Goal: Navigation & Orientation: Find specific page/section

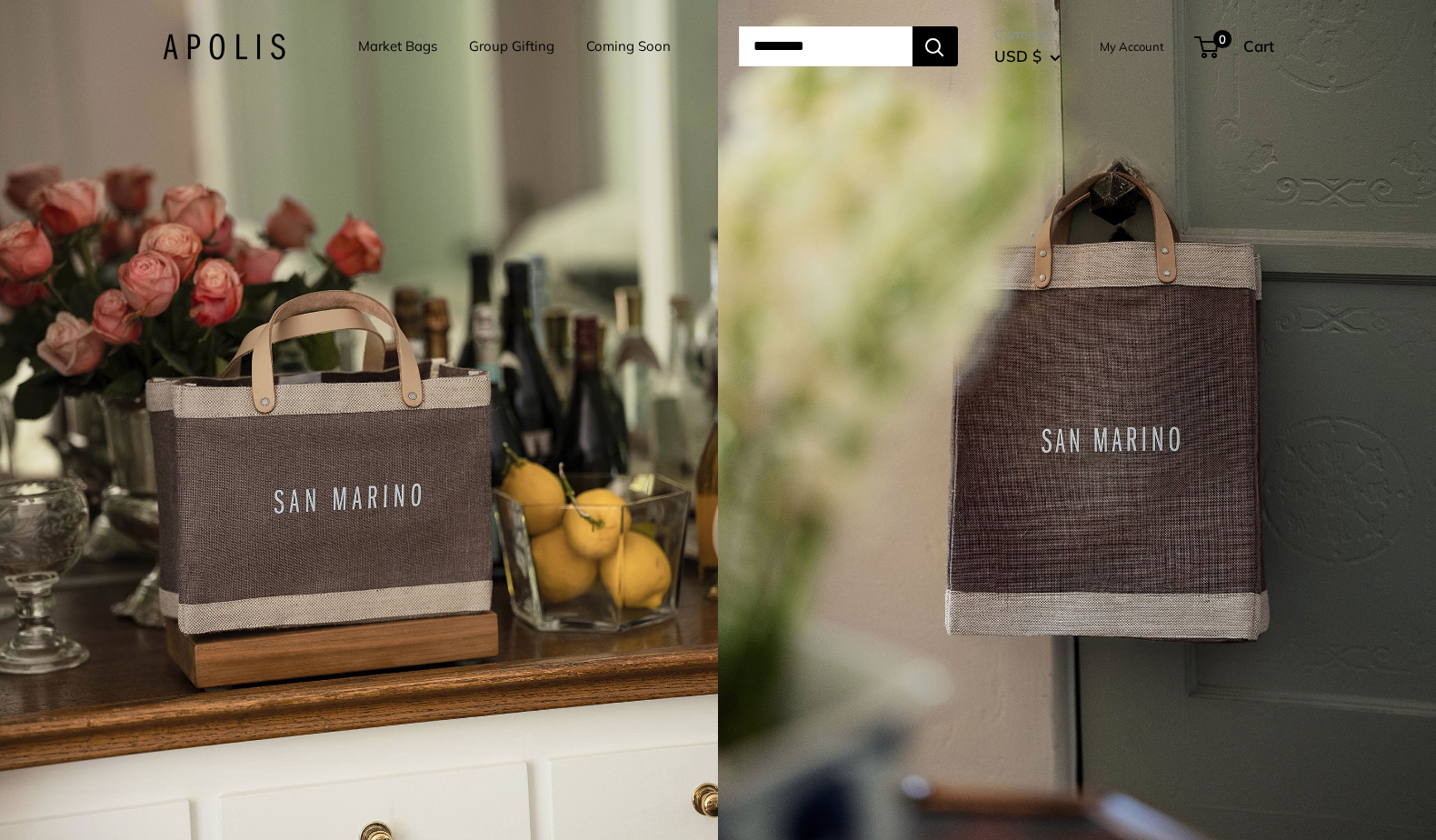
click at [1155, 46] on link "My Account" at bounding box center [1132, 47] width 64 height 22
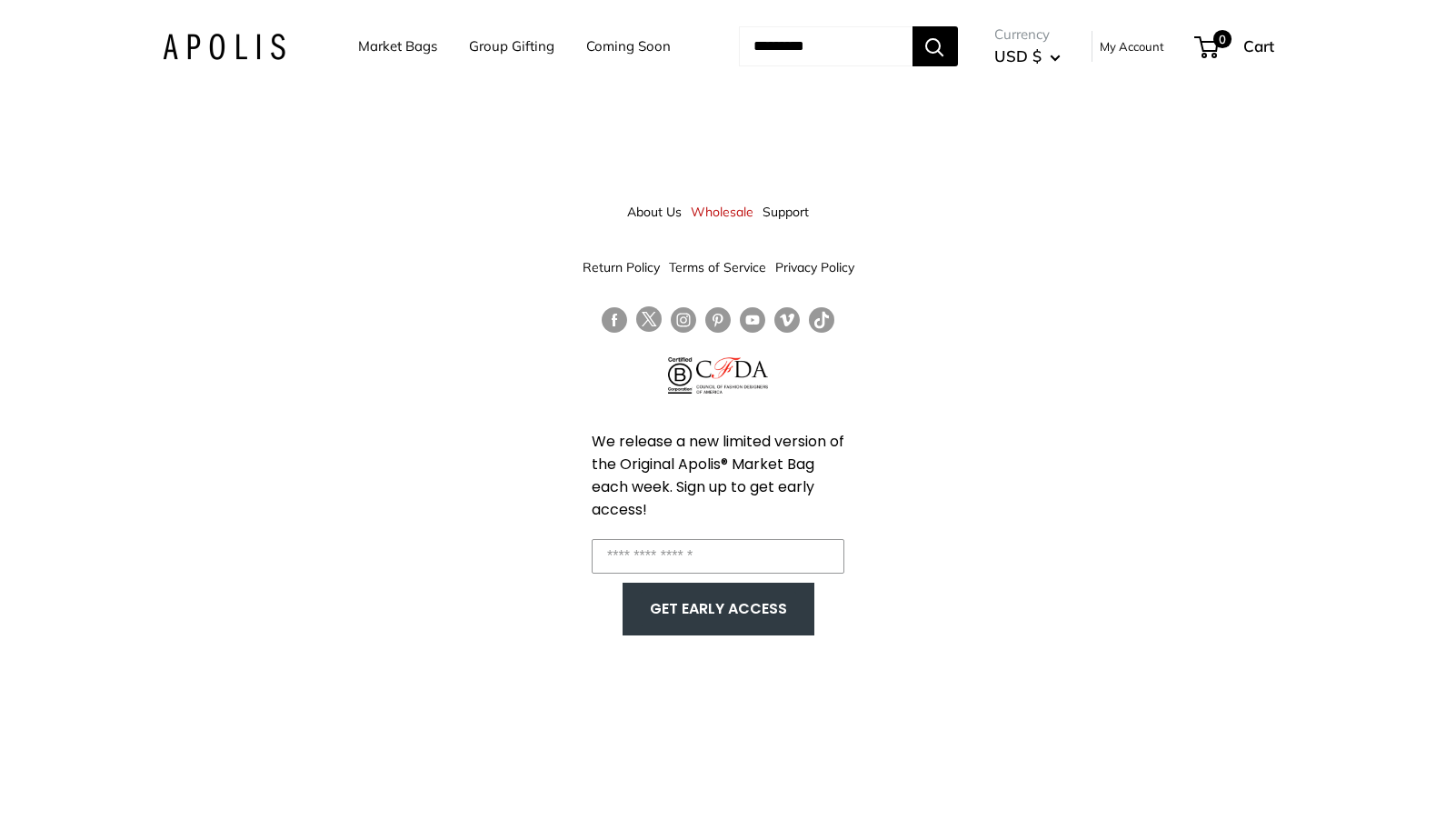
click at [382, 46] on link "Market Bags" at bounding box center [398, 47] width 79 height 26
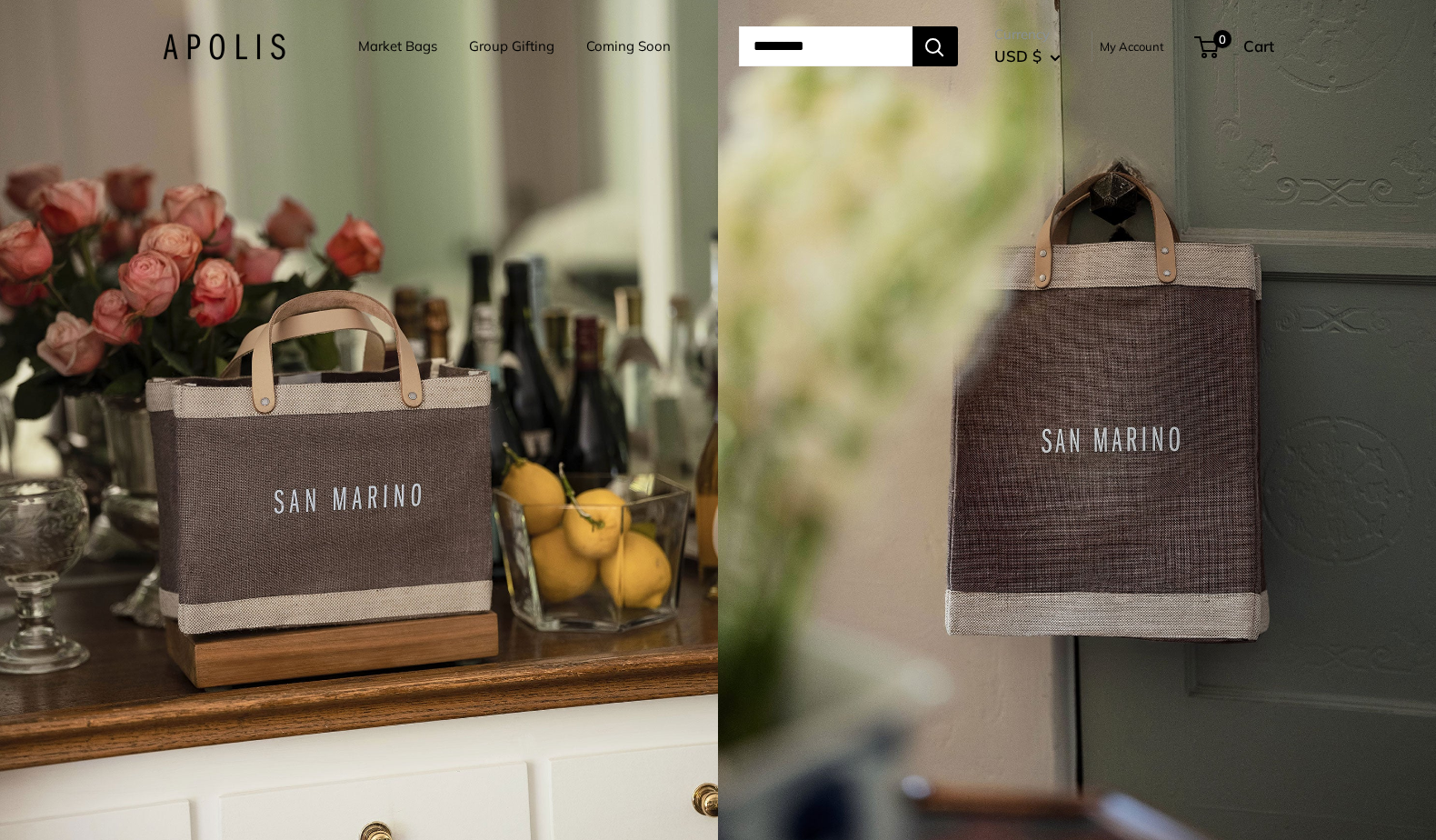
click at [370, 50] on link "Market Bags" at bounding box center [398, 47] width 79 height 26
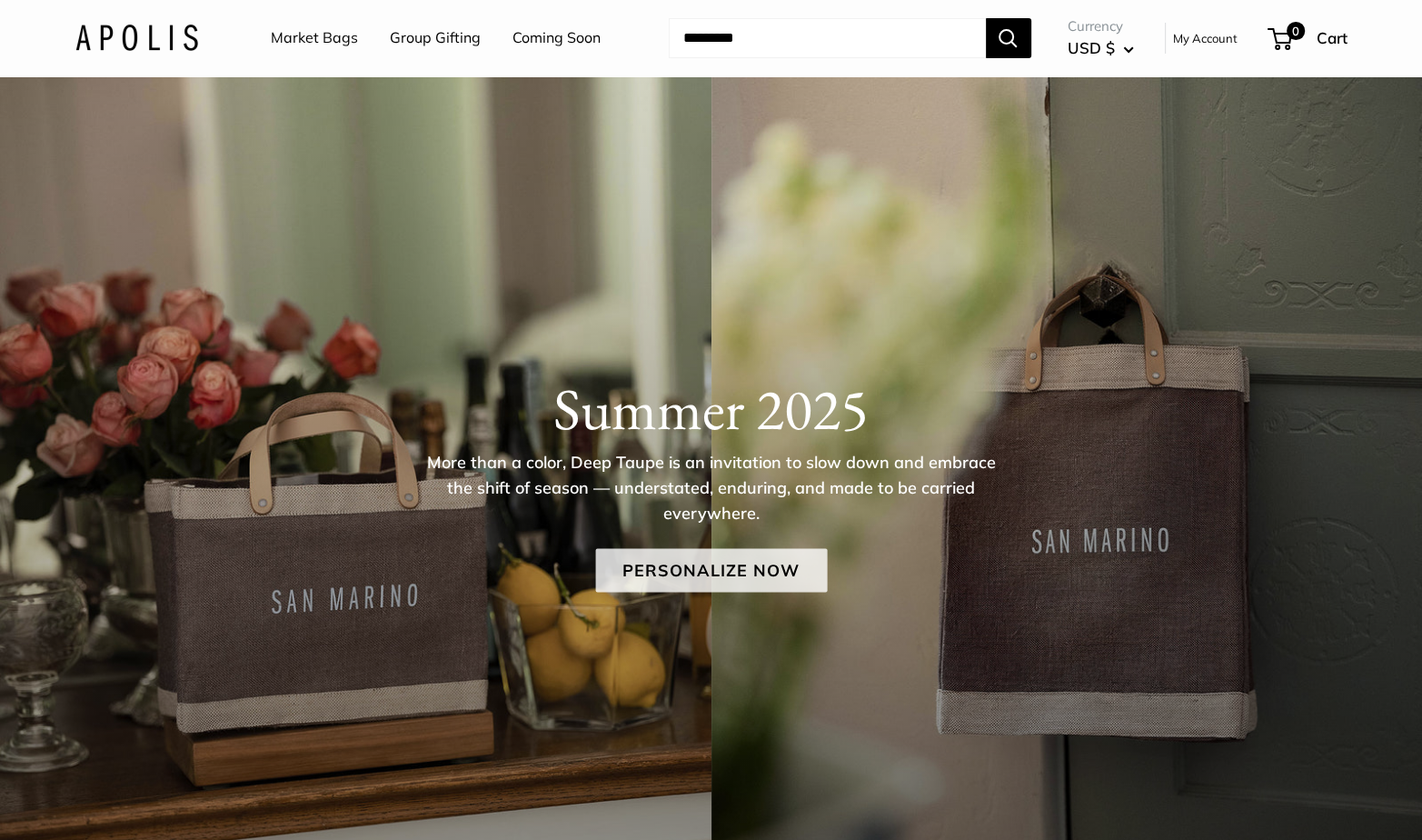
click at [727, 579] on link "Personalize Now" at bounding box center [711, 570] width 231 height 44
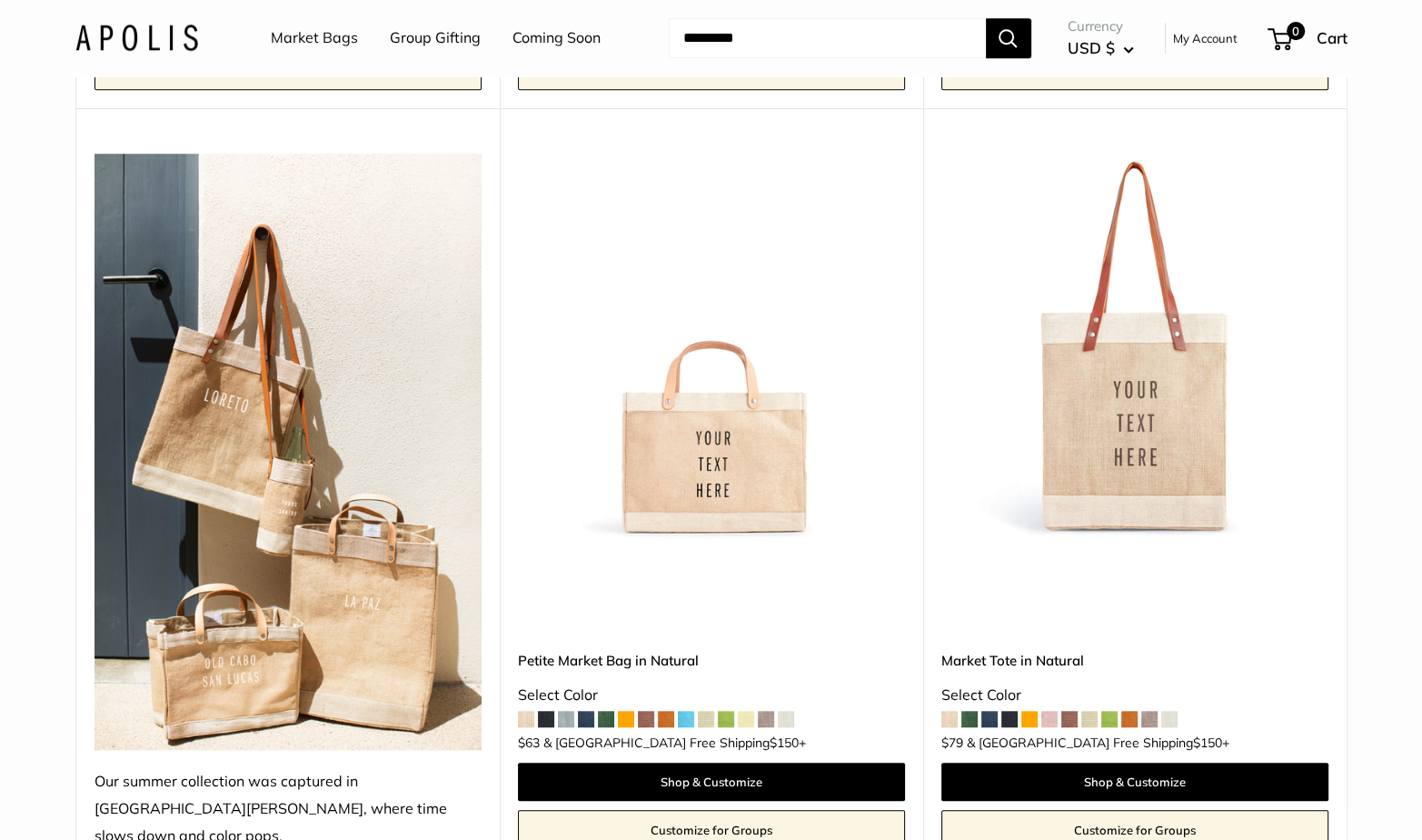
scroll to position [1636, 0]
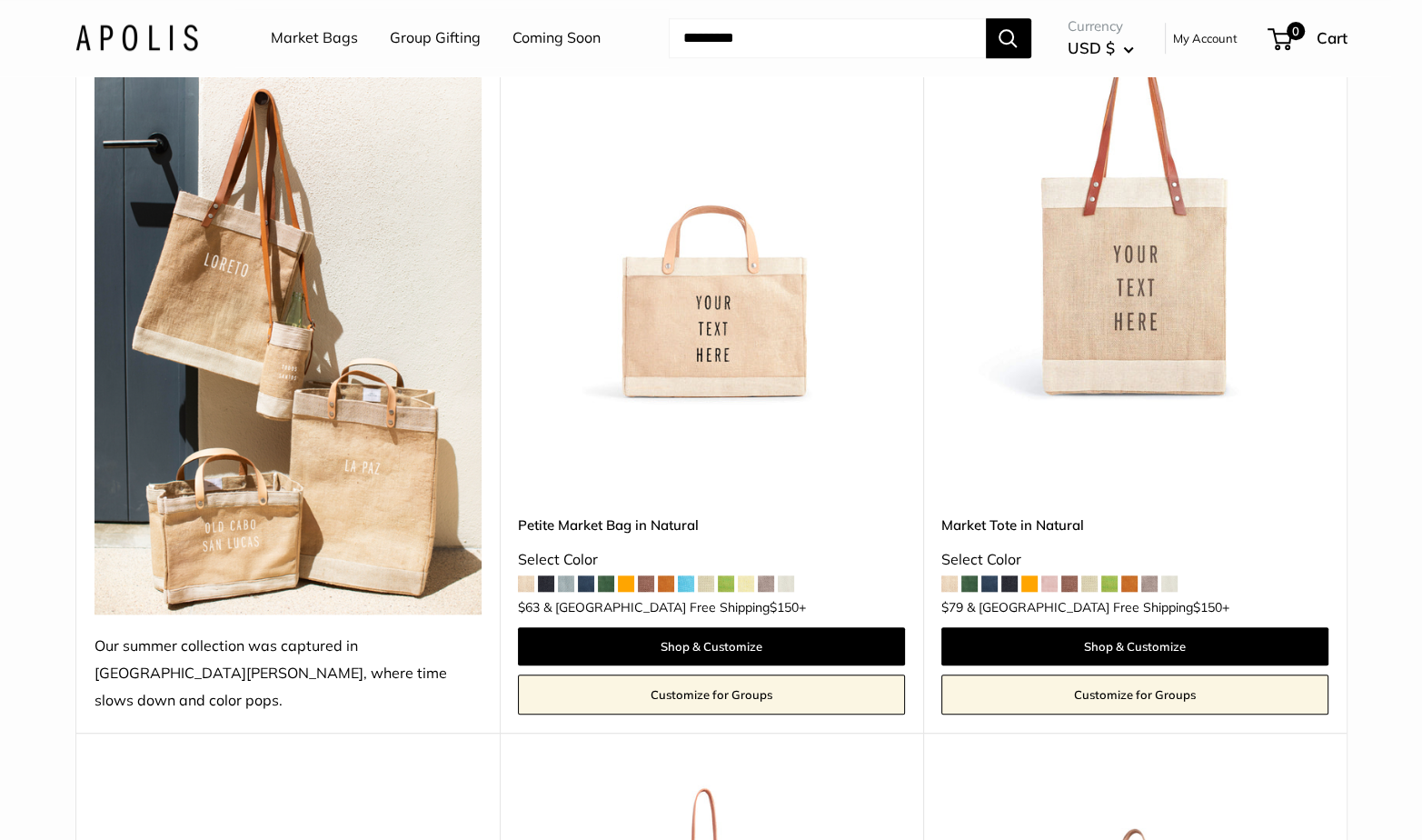
click at [0, 0] on img at bounding box center [0, 0] width 0 height 0
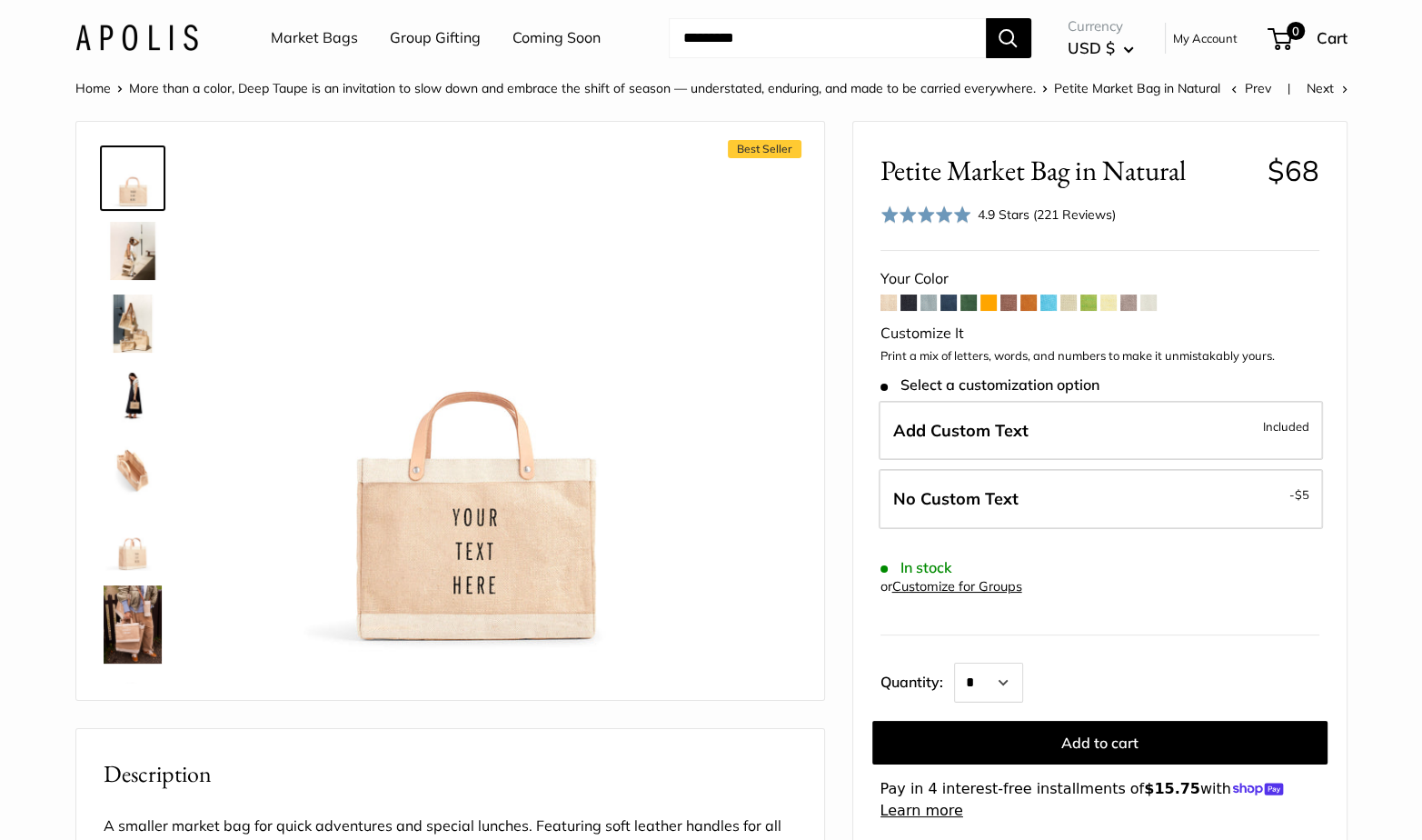
click at [909, 302] on span at bounding box center [909, 303] width 17 height 17
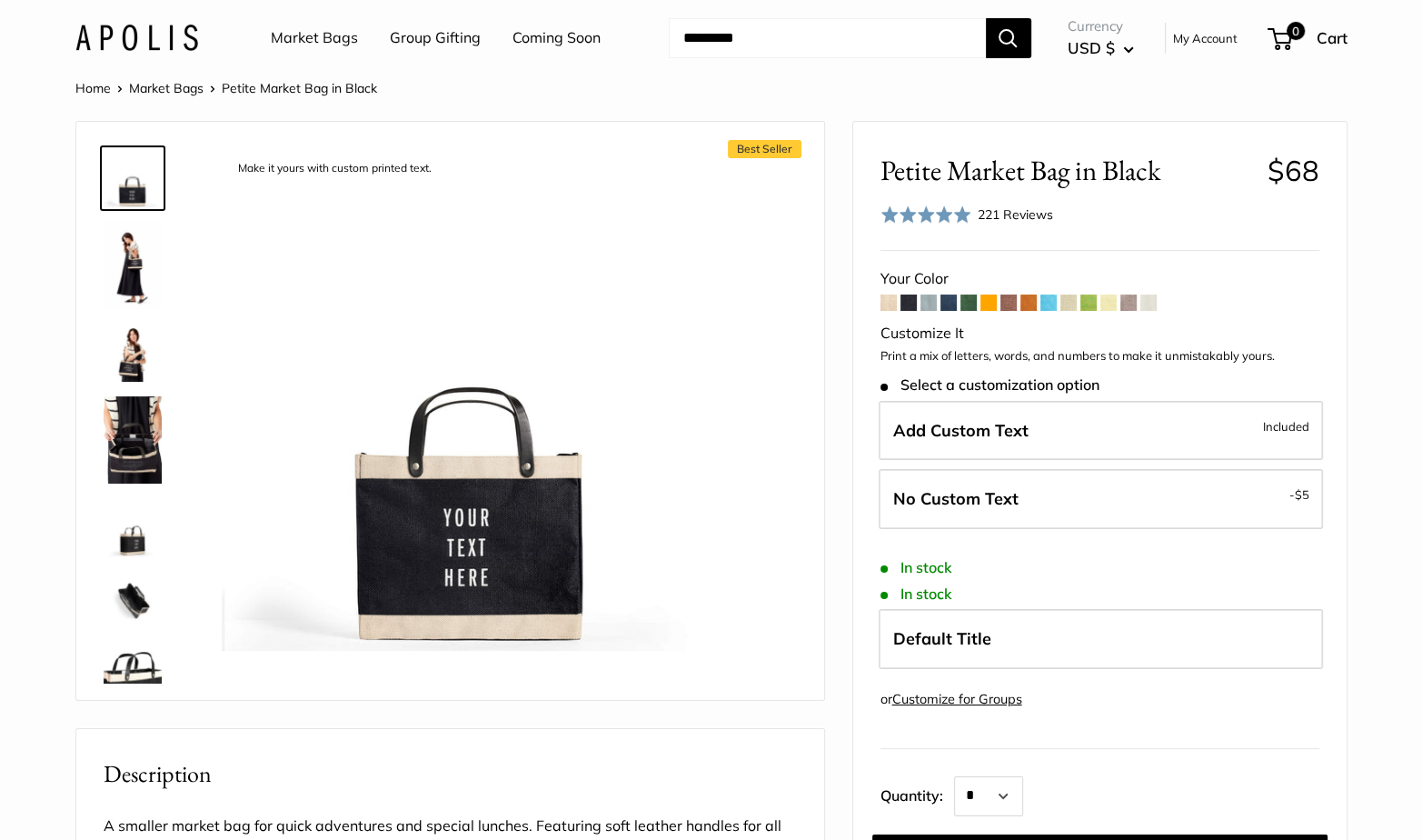
click at [932, 302] on span at bounding box center [929, 303] width 17 height 17
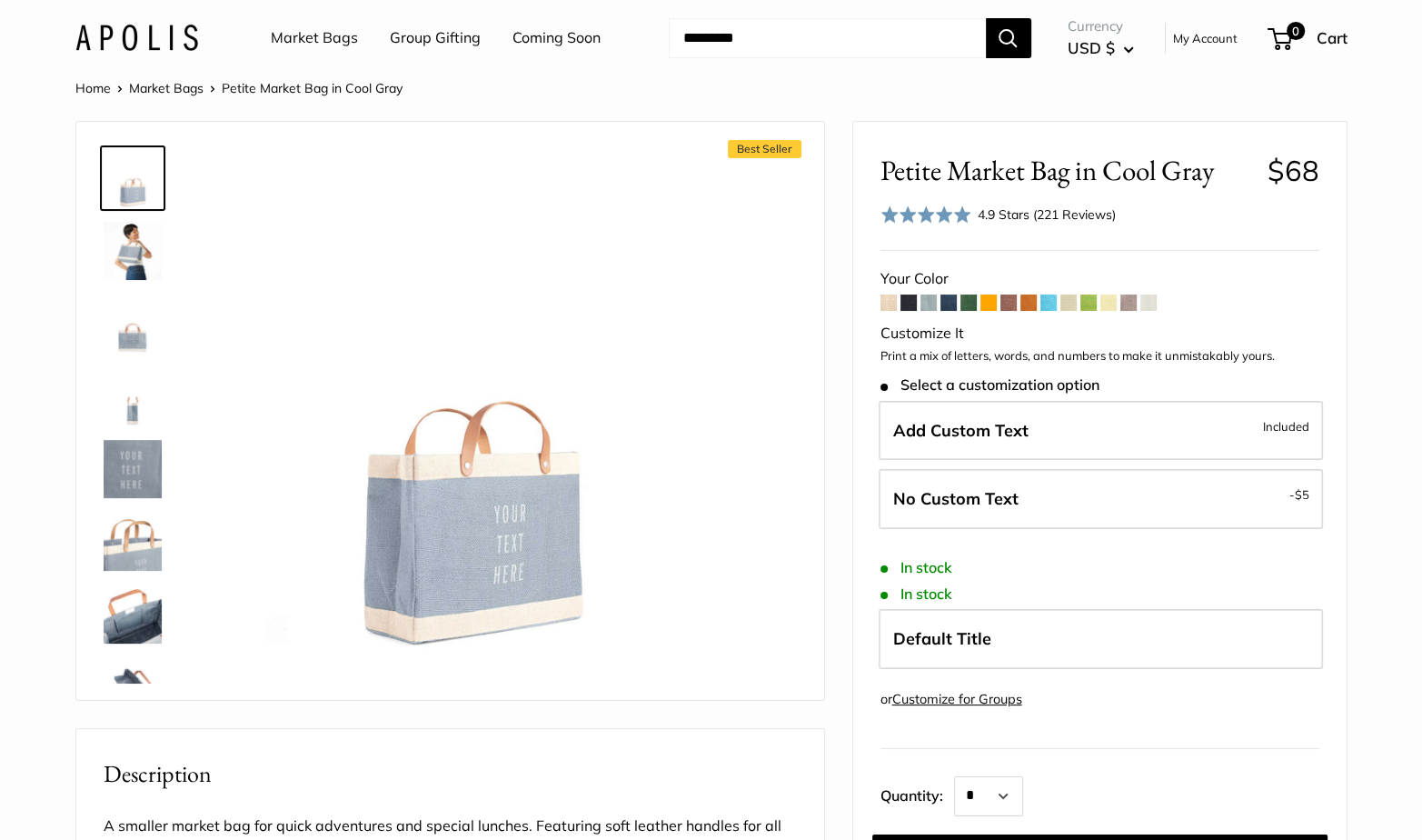
click at [946, 305] on span at bounding box center [948, 303] width 17 height 17
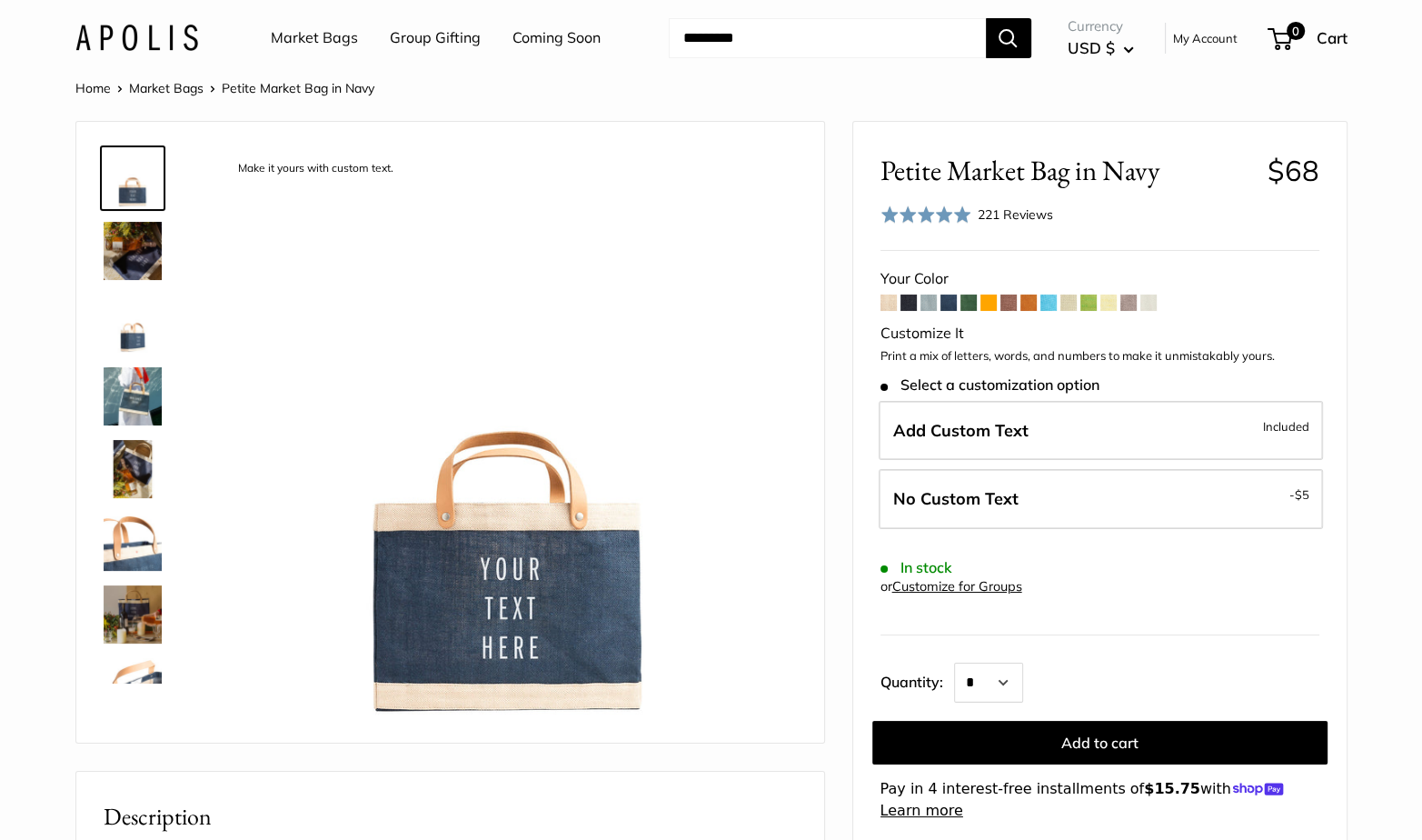
click at [965, 304] on span at bounding box center [969, 303] width 17 height 17
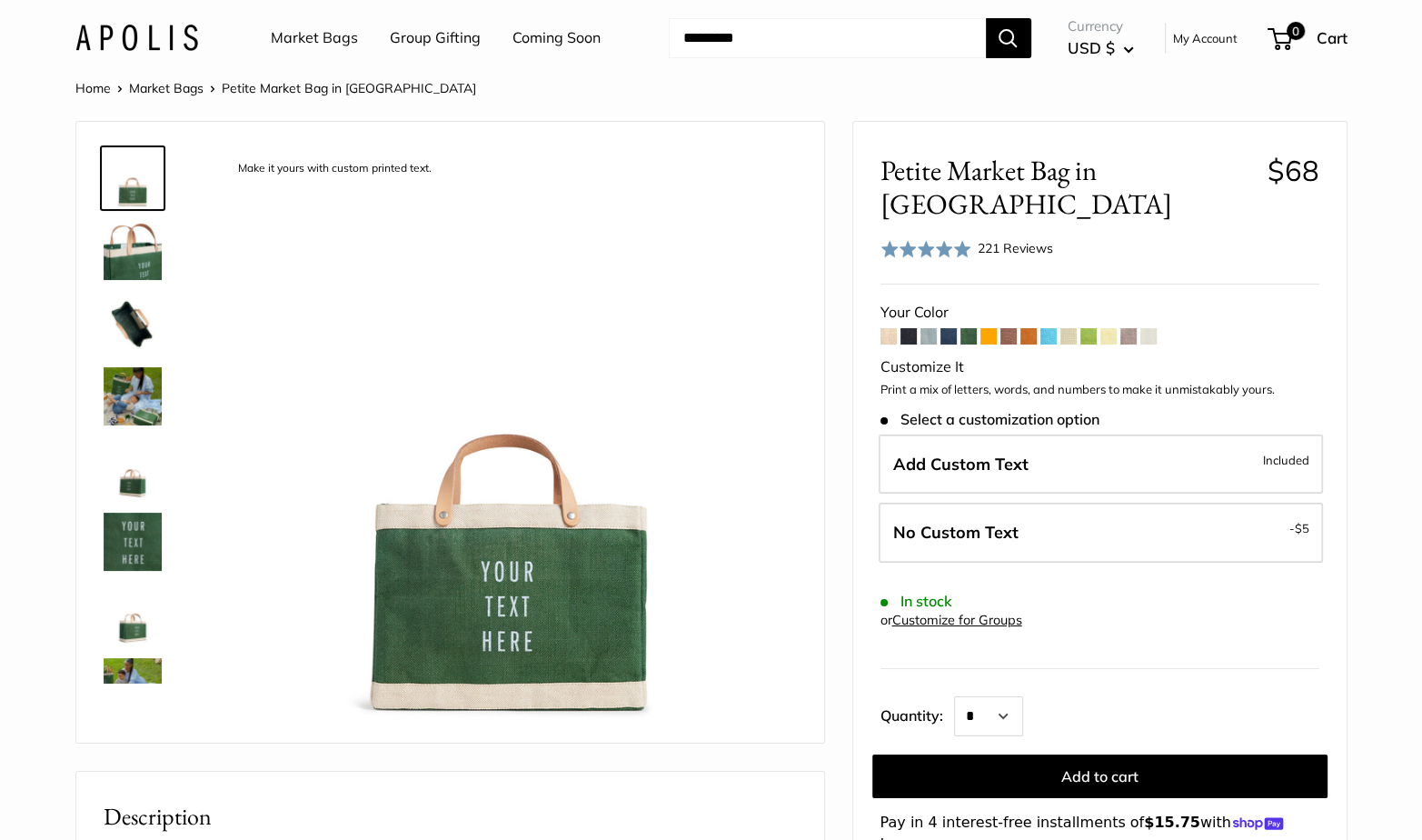
click at [988, 328] on span at bounding box center [989, 336] width 17 height 17
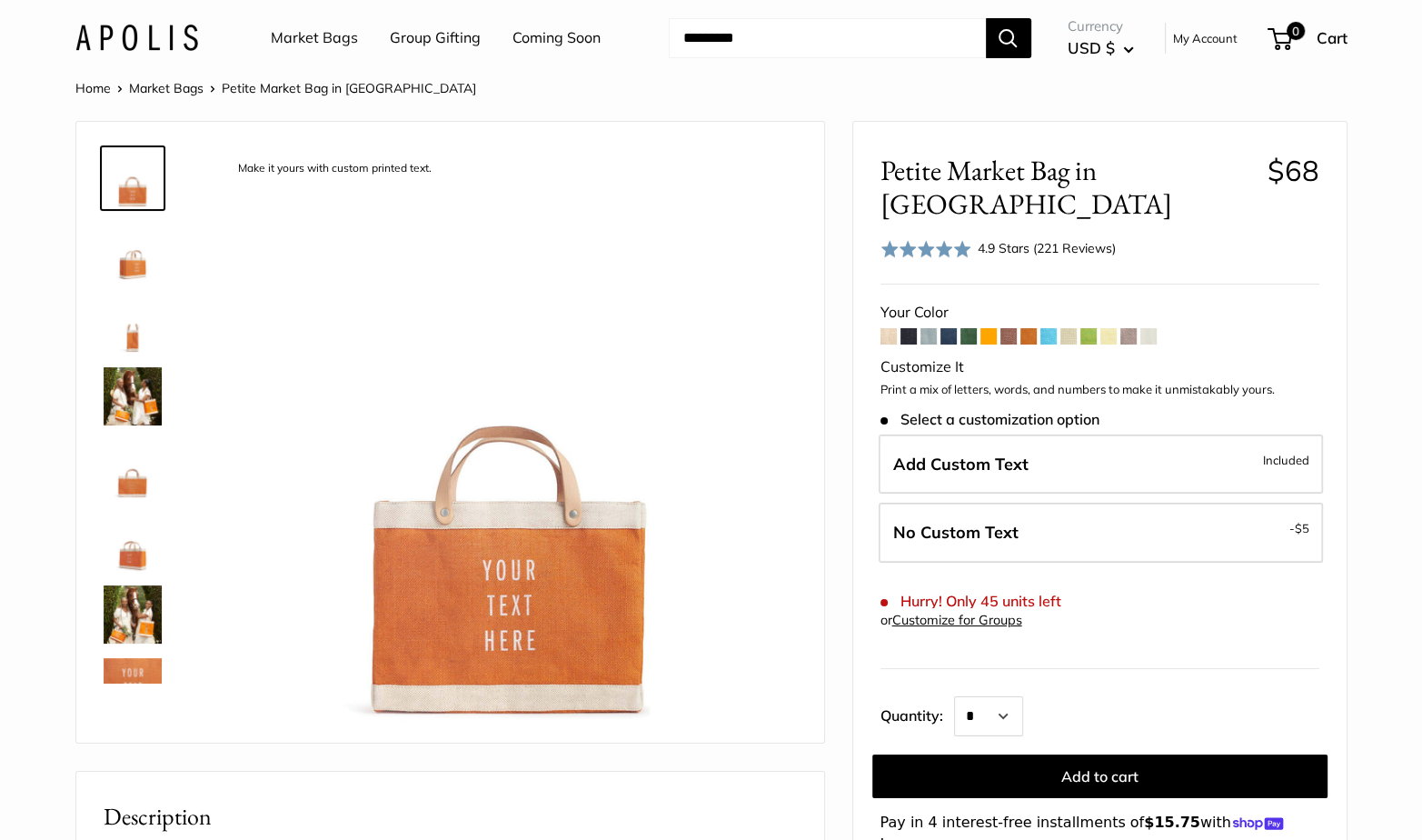
click at [1014, 328] on span at bounding box center [1009, 336] width 17 height 17
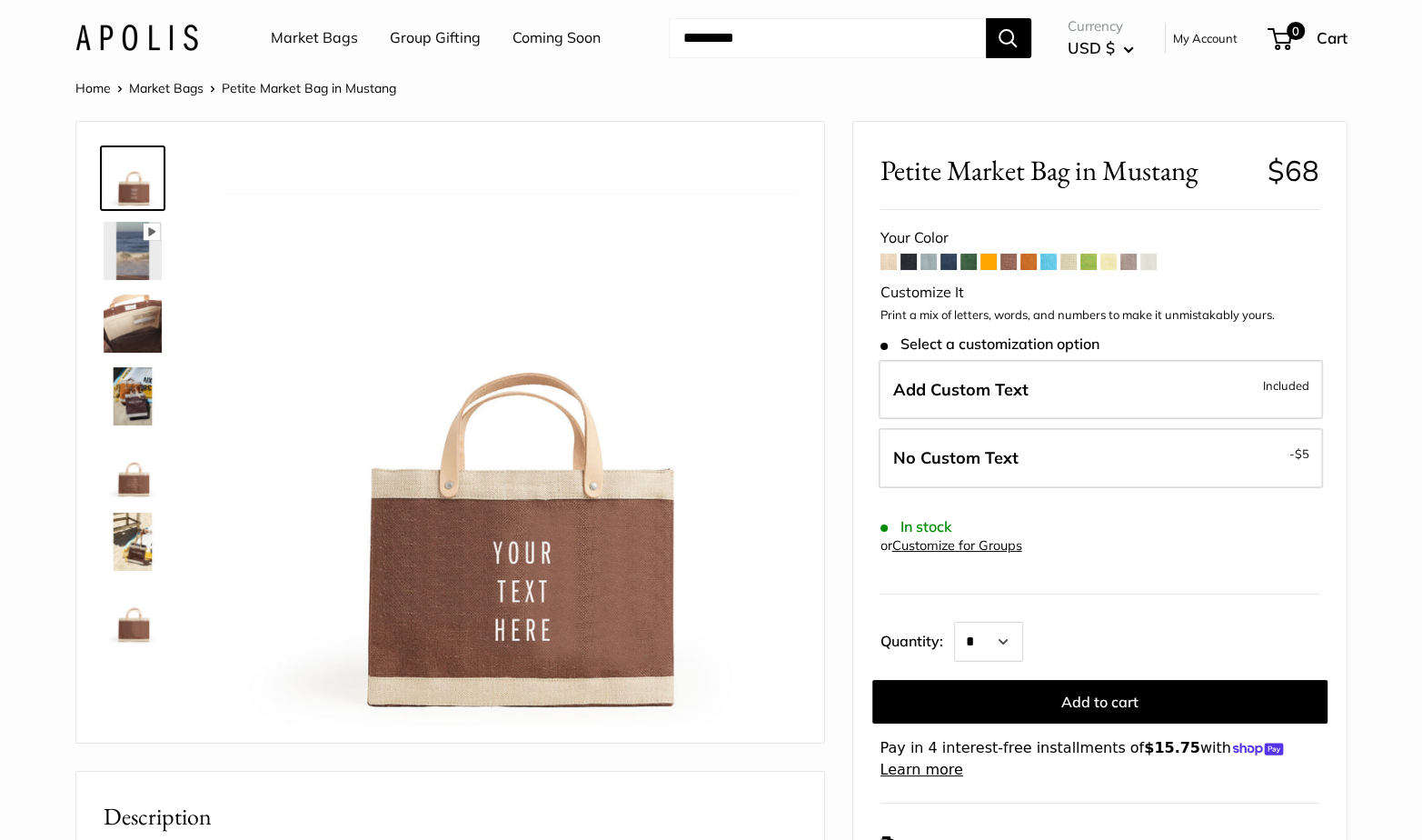
click at [1146, 265] on span at bounding box center [1148, 262] width 17 height 17
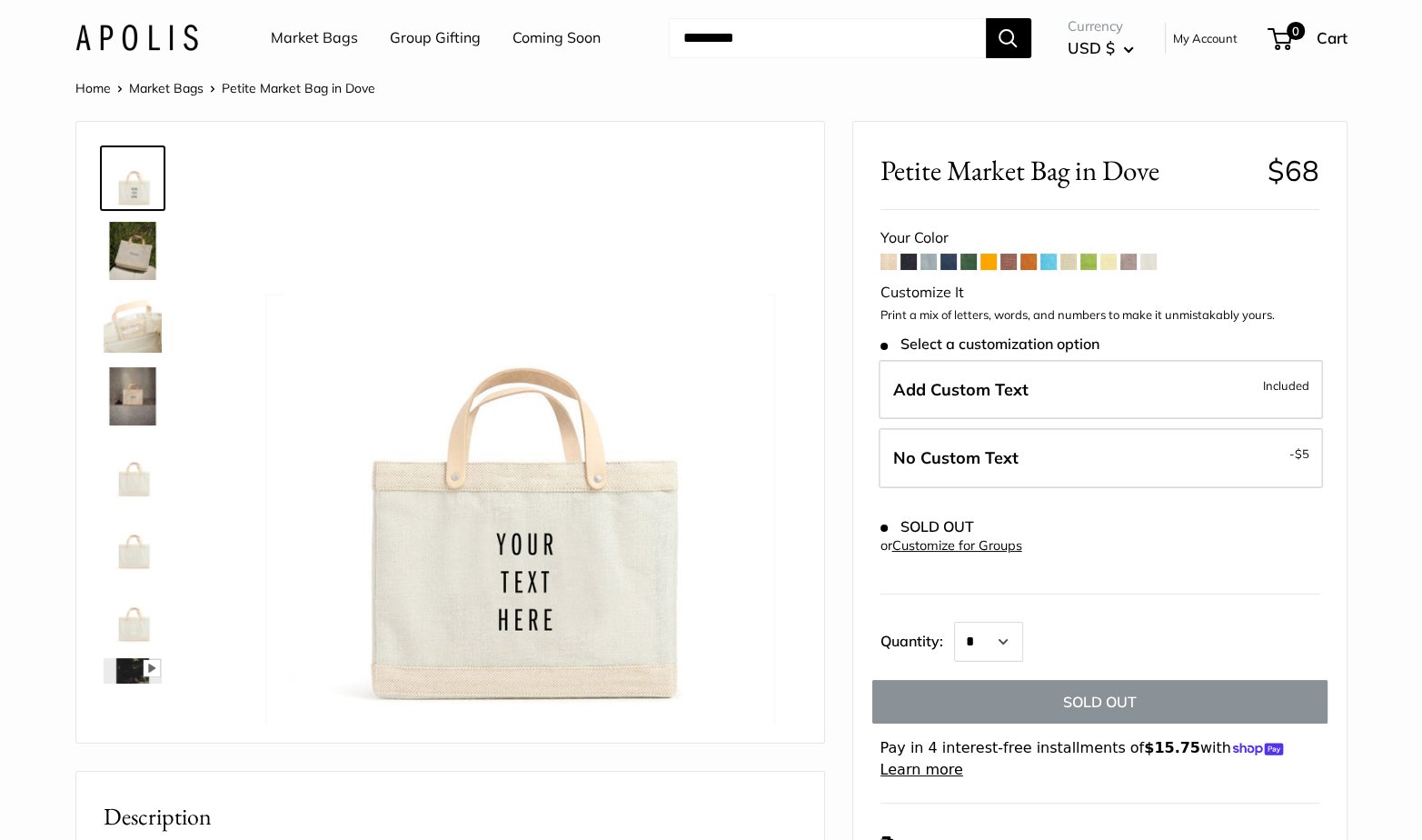
click at [1130, 262] on span at bounding box center [1128, 262] width 17 height 17
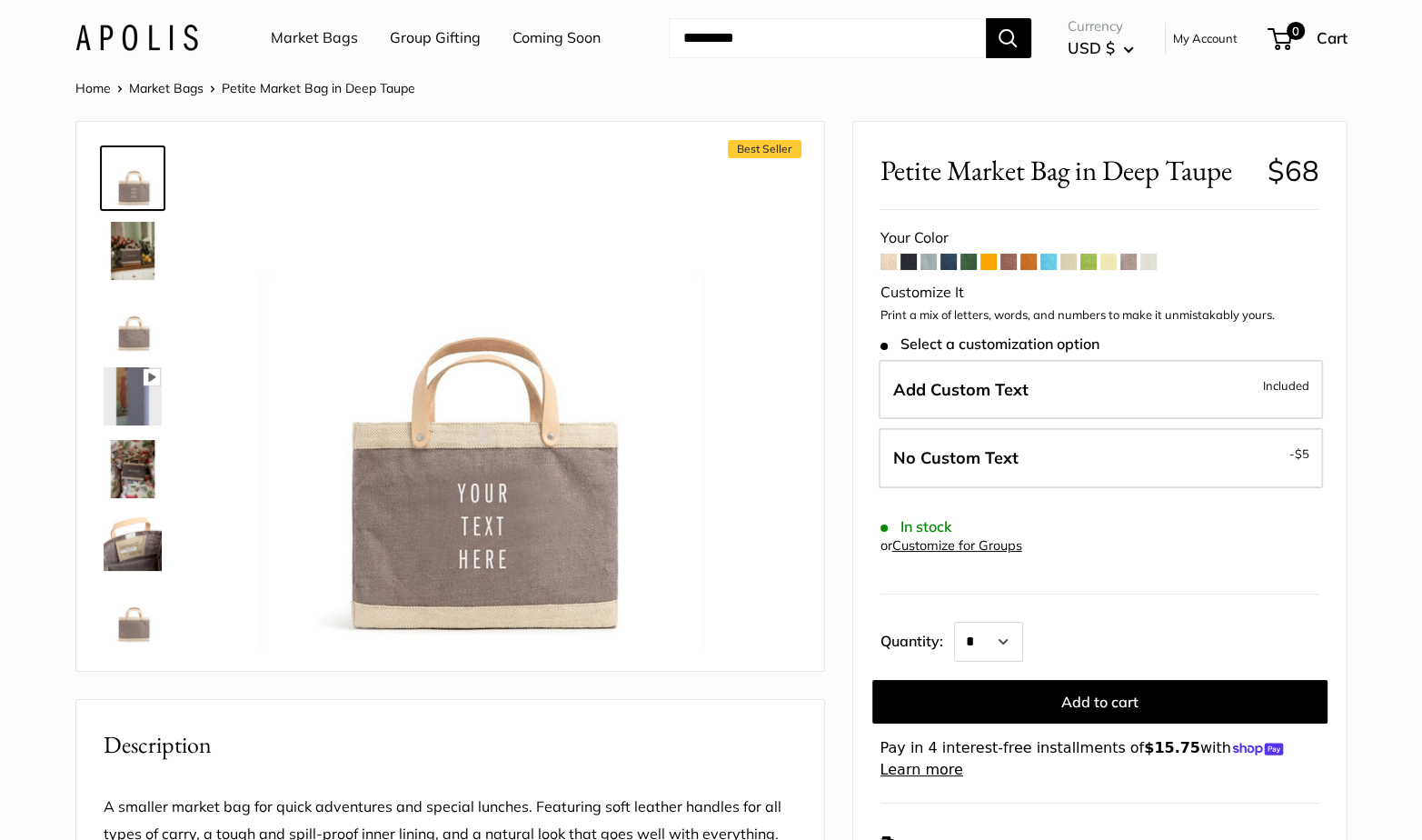
click at [1112, 265] on span at bounding box center [1109, 262] width 17 height 17
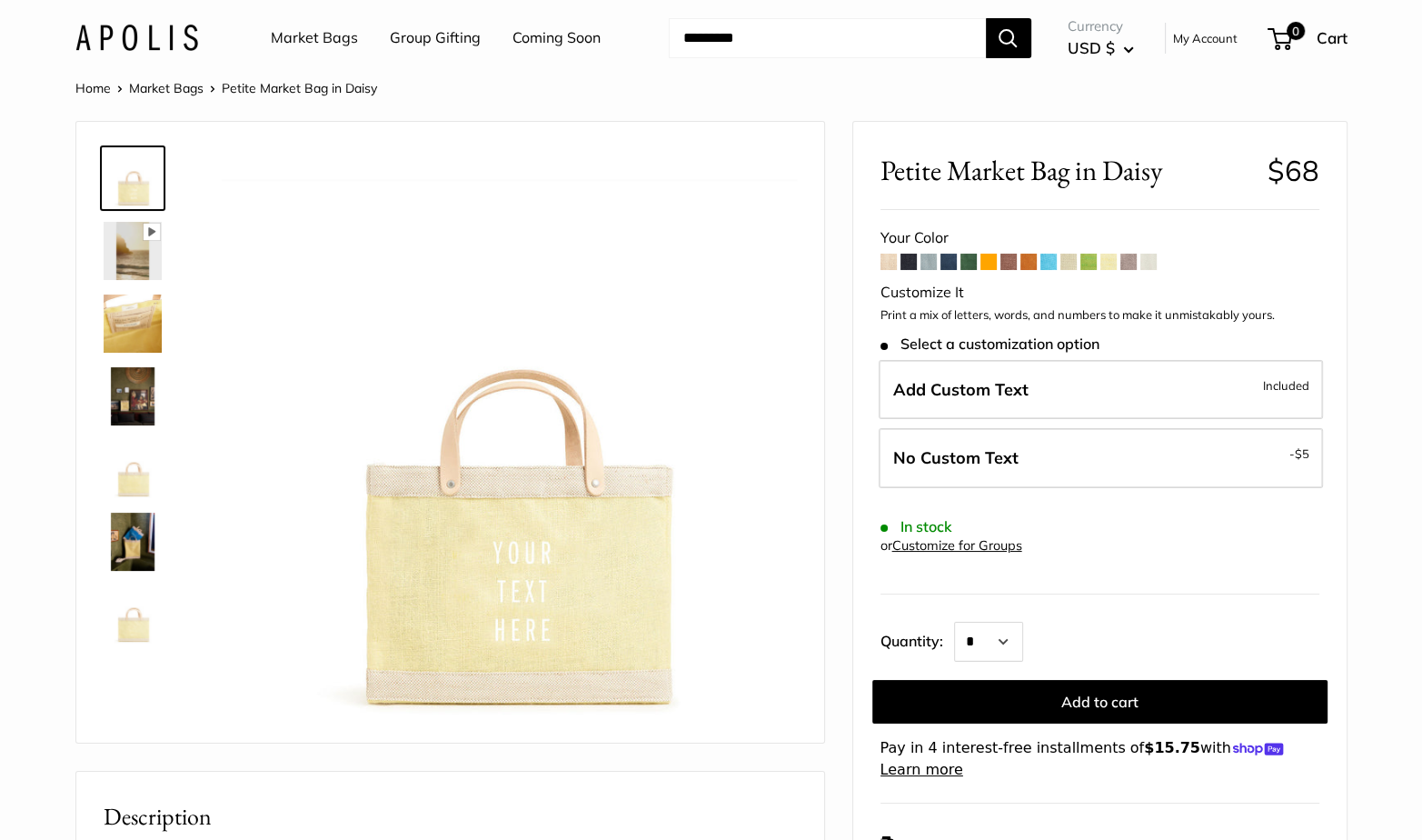
click at [1086, 265] on span at bounding box center [1089, 262] width 17 height 17
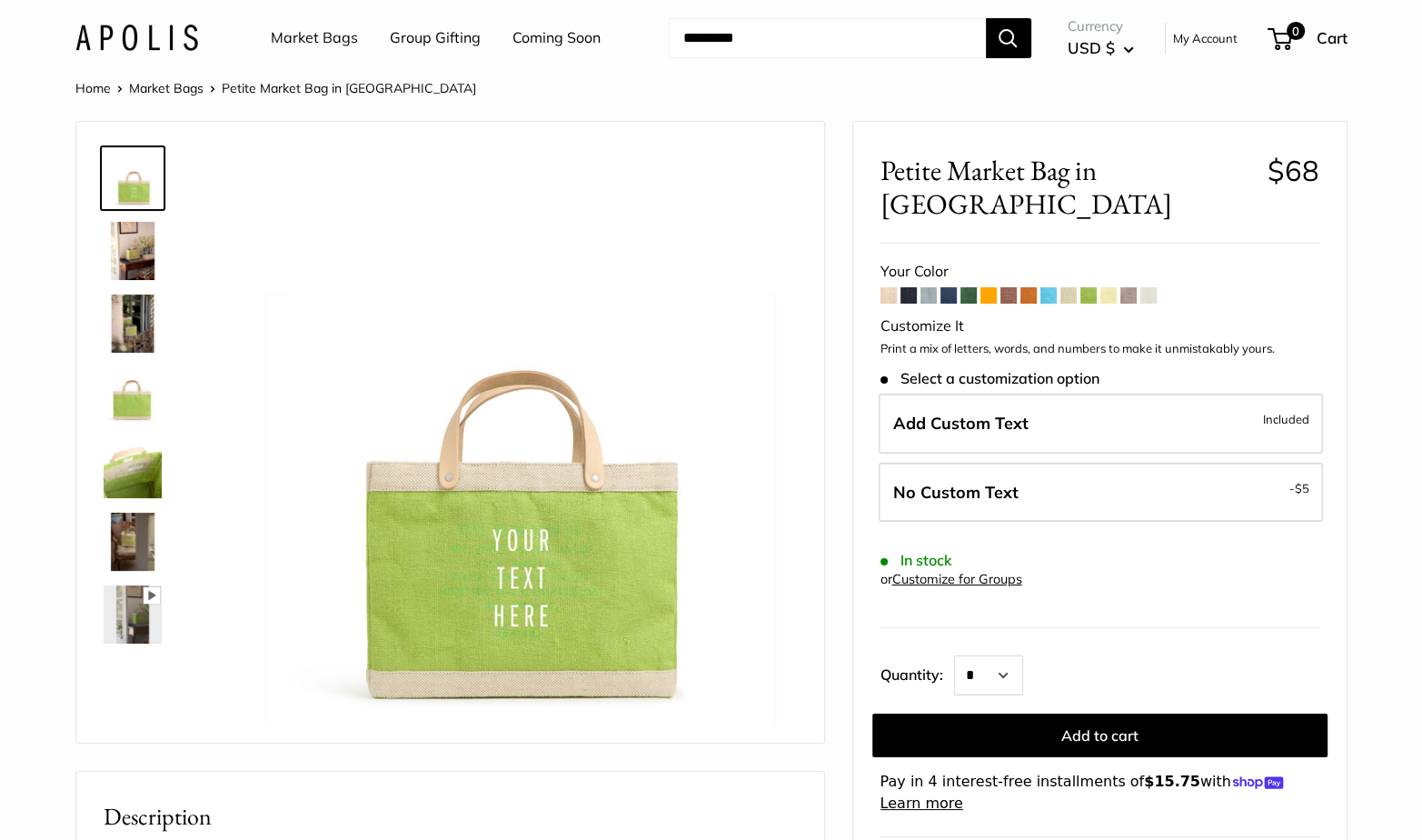
click at [1067, 287] on span at bounding box center [1069, 296] width 17 height 17
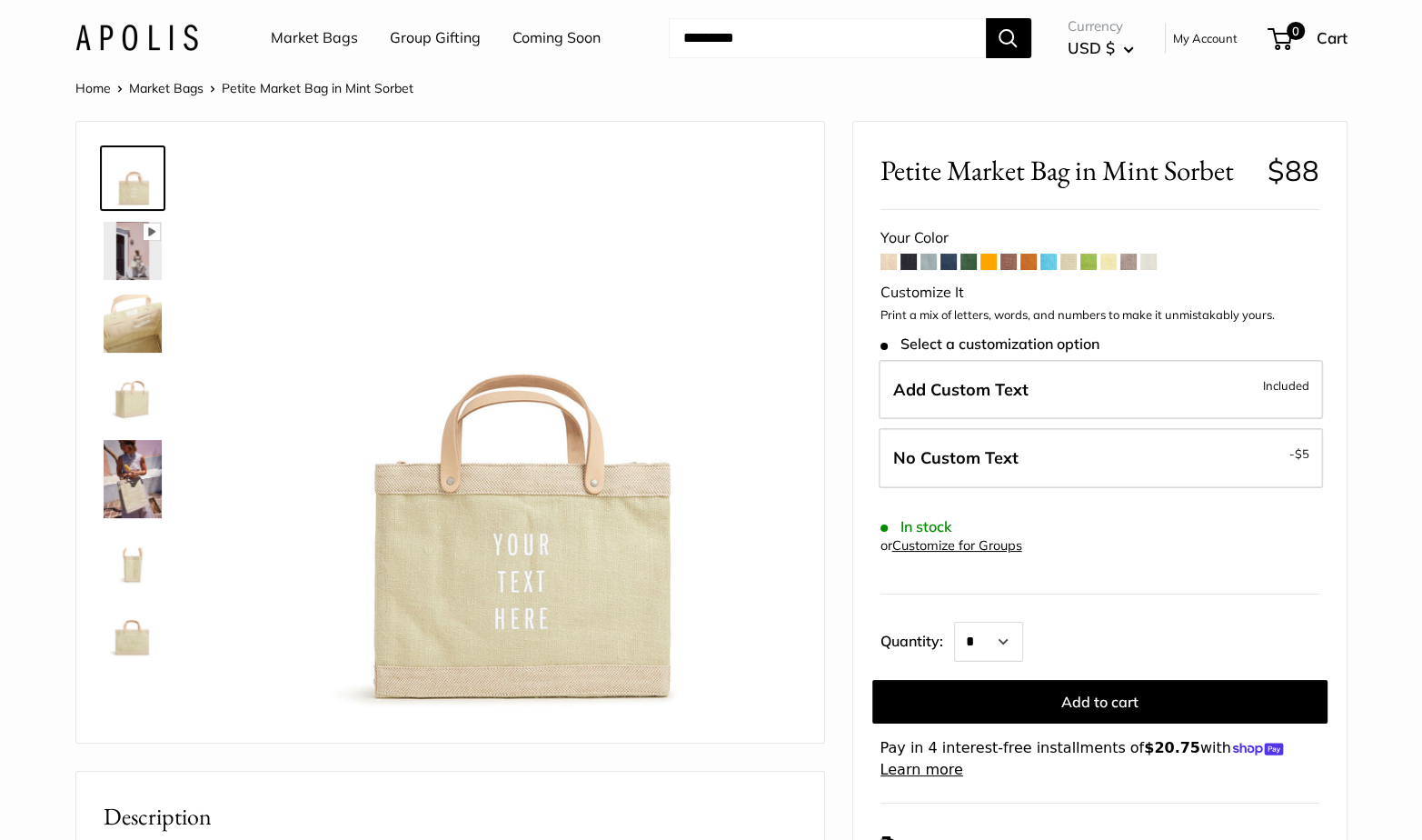
click at [883, 260] on span at bounding box center [889, 262] width 17 height 17
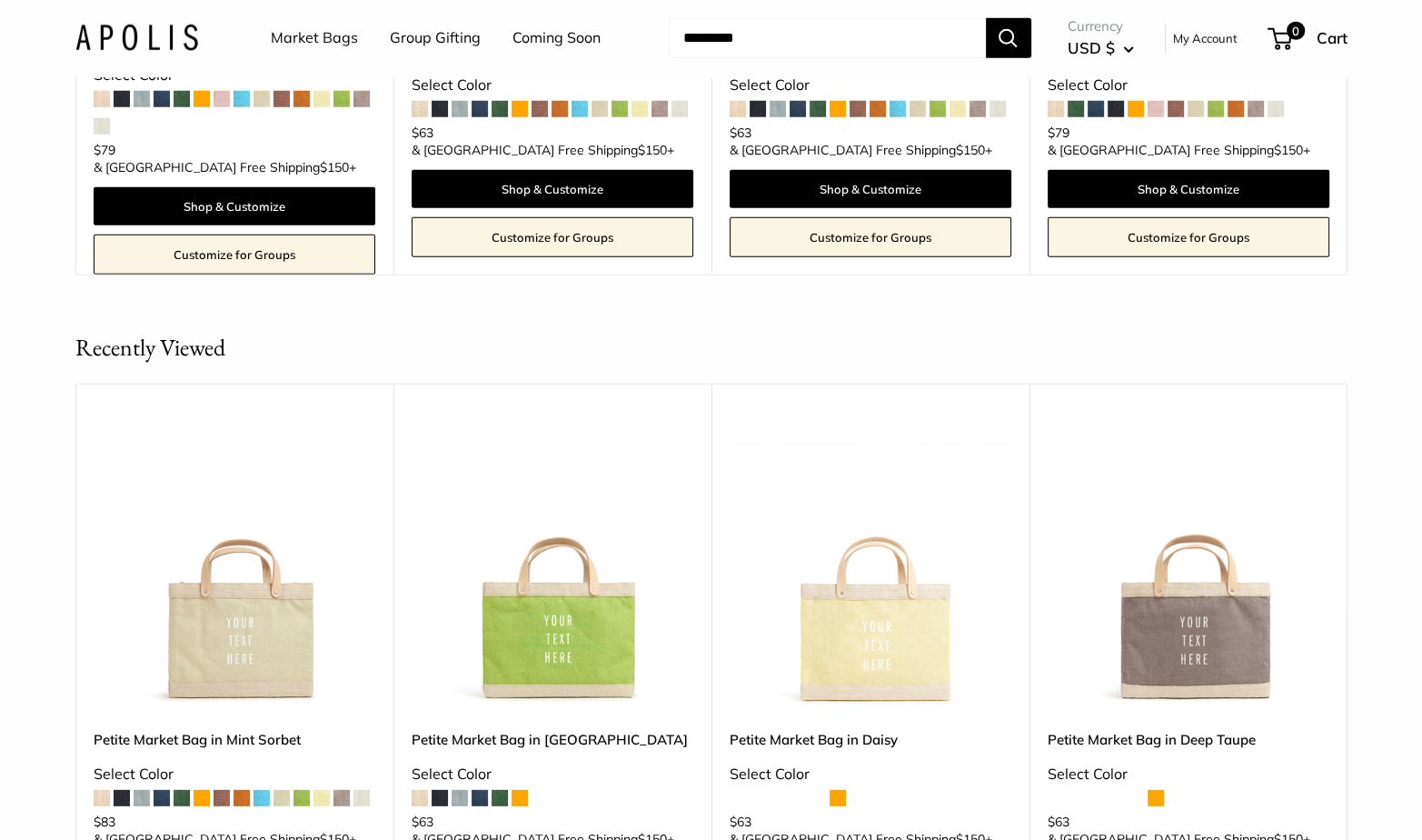
scroll to position [6013, 0]
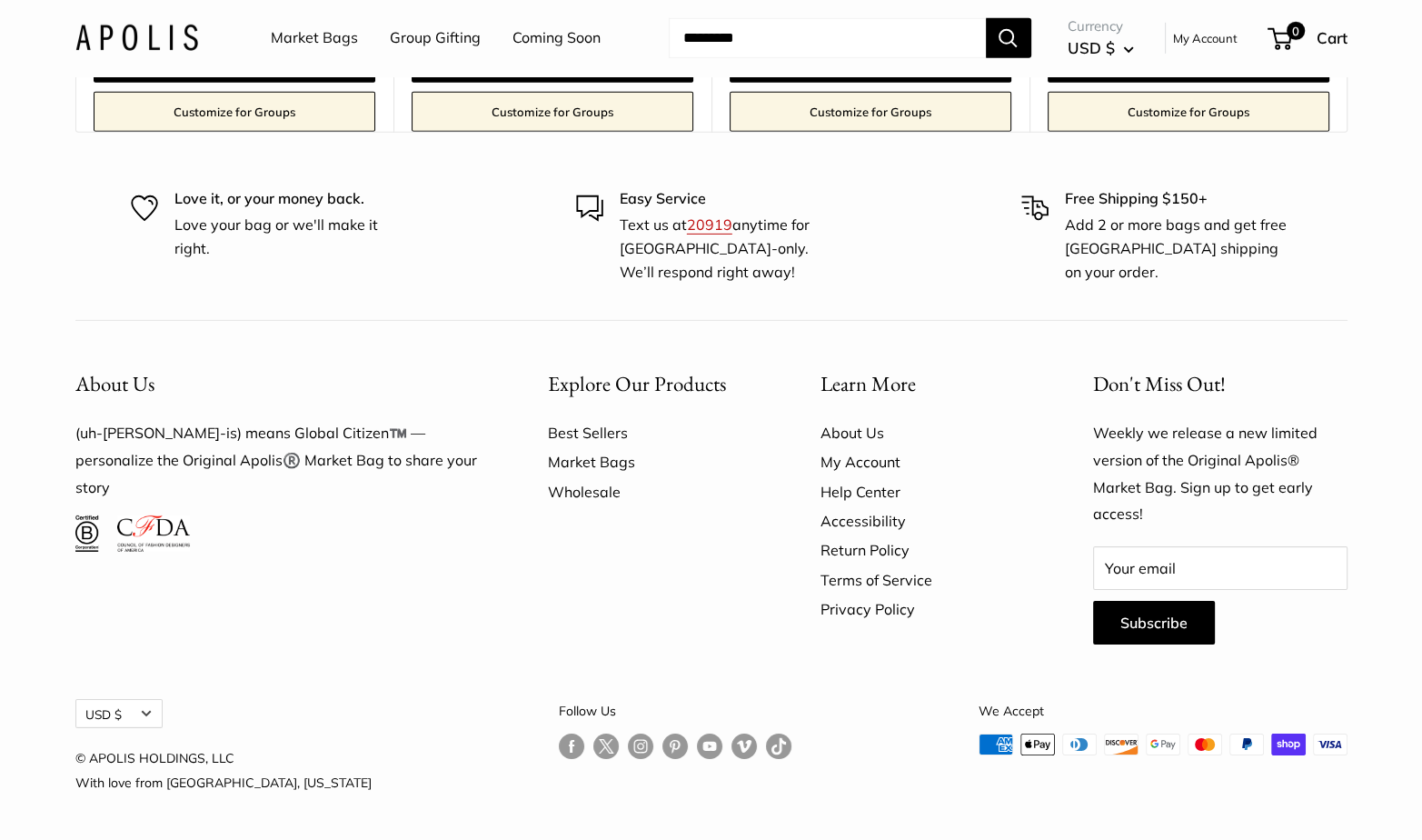
click at [586, 489] on link "Wholesale" at bounding box center [653, 492] width 209 height 29
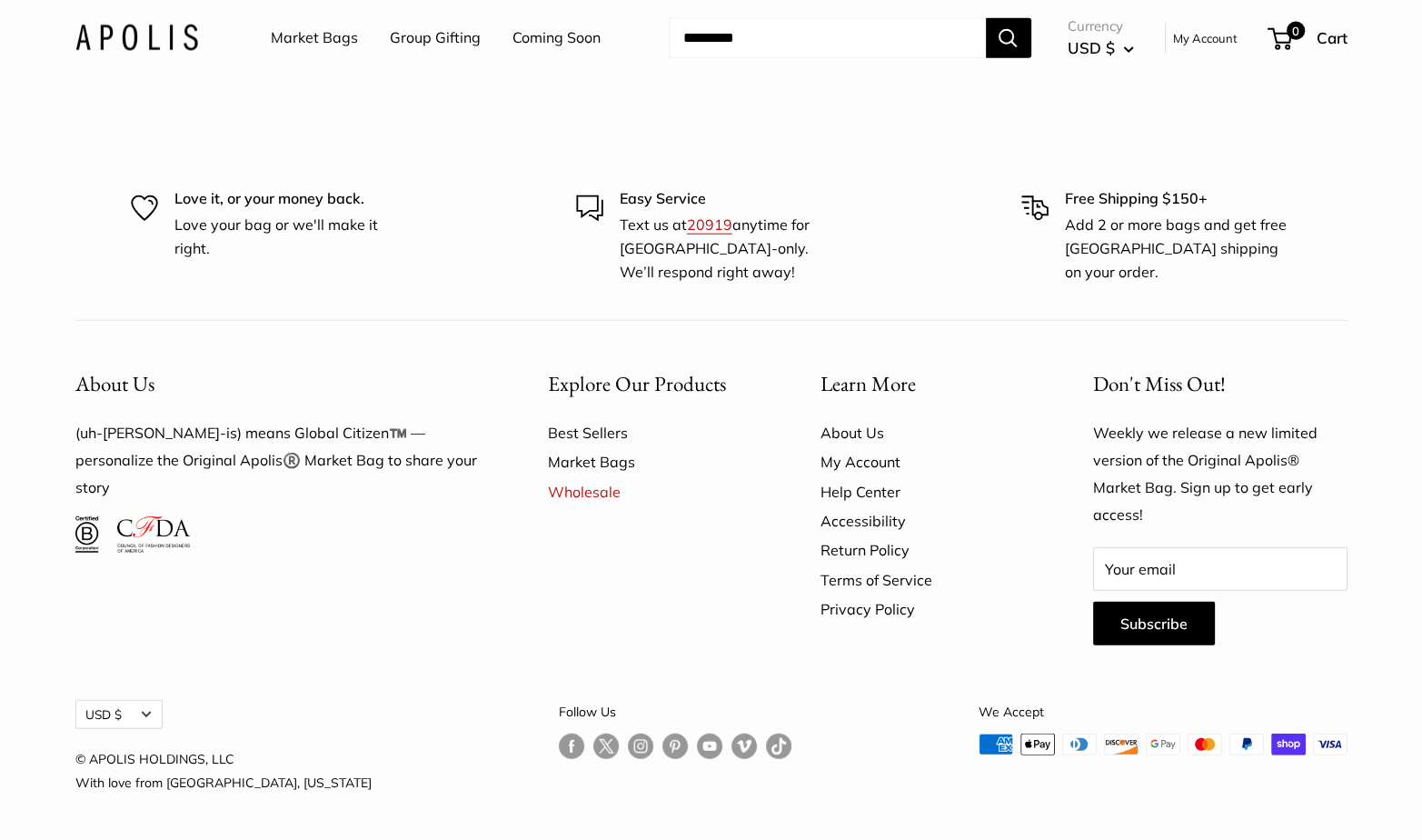
scroll to position [5283, 0]
click at [584, 488] on link "Wholesale" at bounding box center [653, 492] width 209 height 29
